Goal: Task Accomplishment & Management: Complete application form

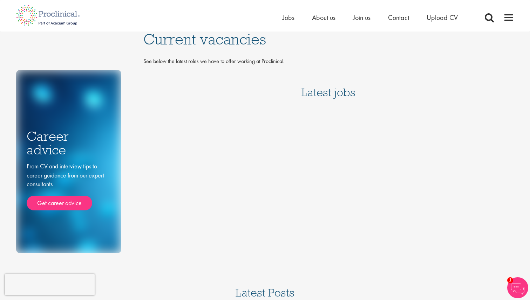
click at [436, 22] on li "Upload CV" at bounding box center [442, 17] width 31 height 11
click at [437, 19] on span "Upload CV" at bounding box center [442, 17] width 31 height 9
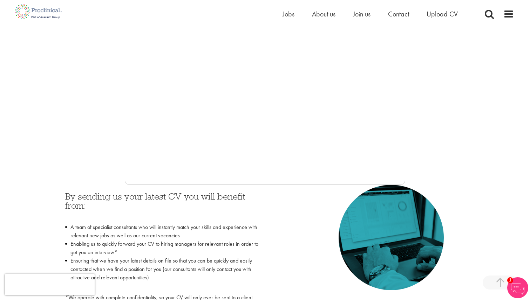
scroll to position [183, 0]
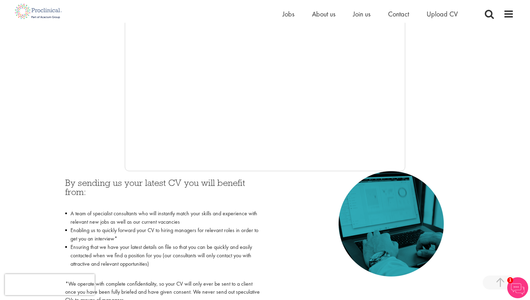
click at [269, 253] on div "By sending us your latest CV you will benefit from: A team of specialist consul…" at bounding box center [265, 239] width 410 height 137
click at [437, 13] on span "Upload CV" at bounding box center [442, 13] width 31 height 9
